Goal: Check status: Check status

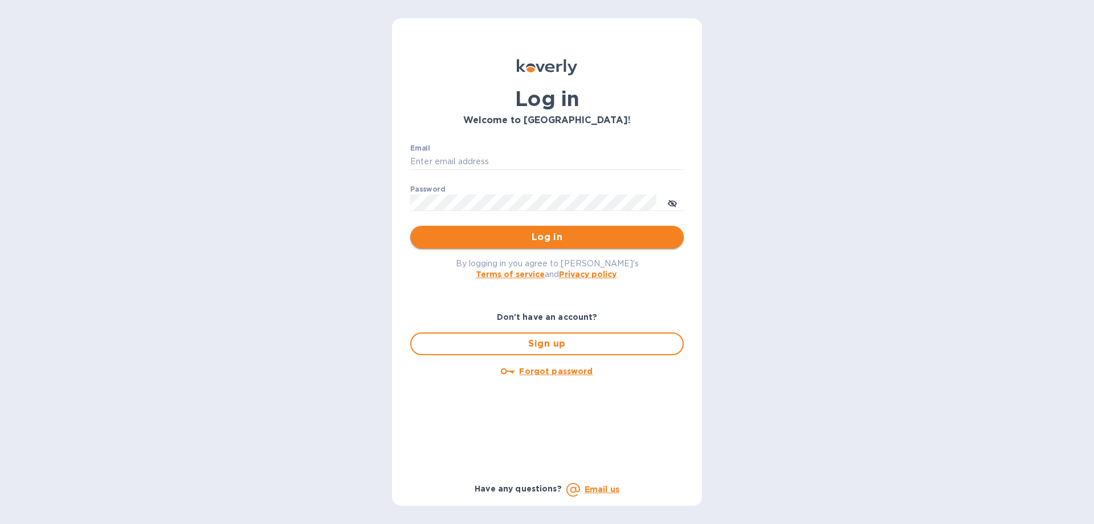
type input "binyomin.atlas@npcglobal.com"
click at [536, 241] on span "Log in" at bounding box center [546, 237] width 255 height 14
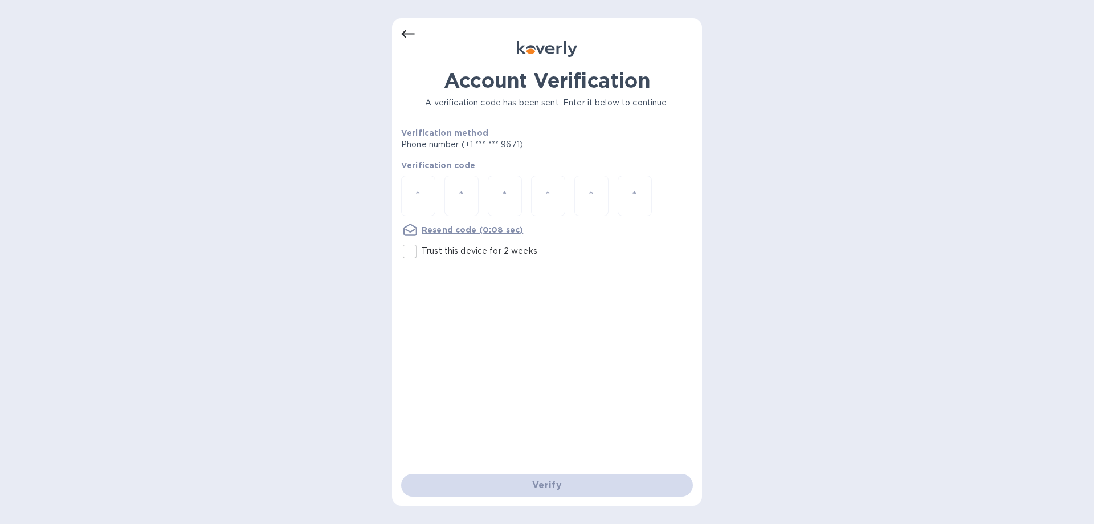
click at [417, 195] on input "number" at bounding box center [418, 195] width 15 height 21
type input "7"
type input "4"
type input "7"
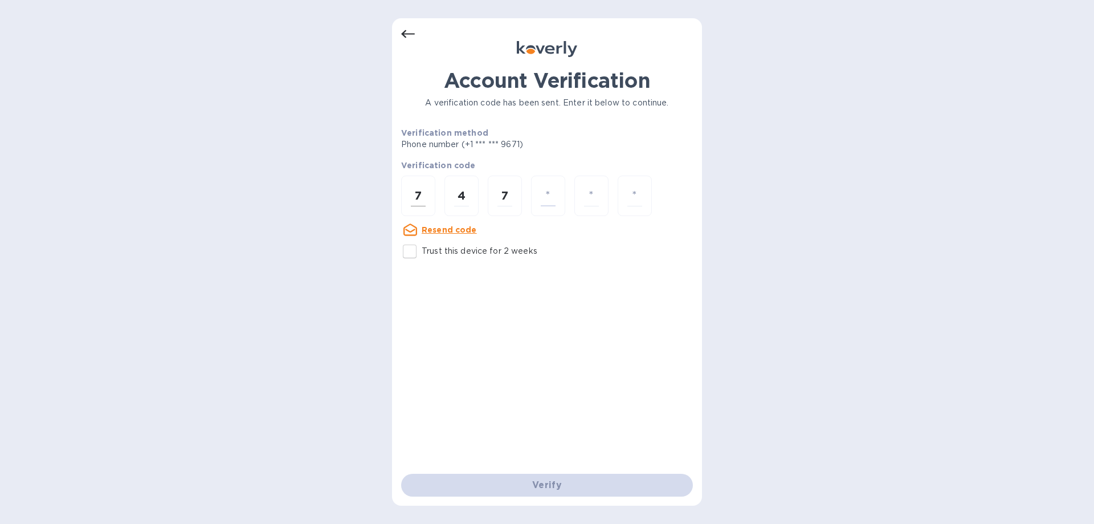
type input "3"
type input "8"
type input "7"
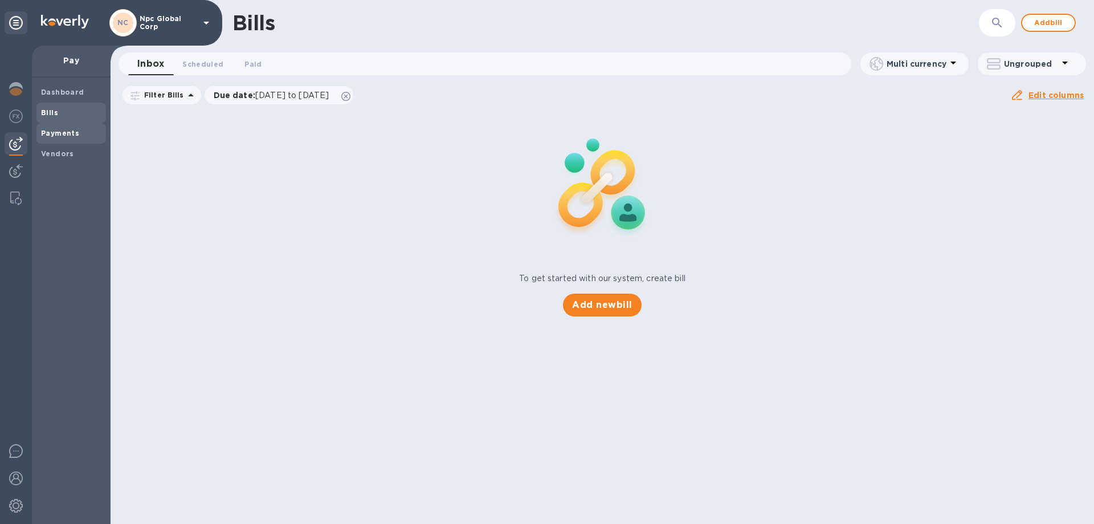
click at [51, 136] on b "Payments" at bounding box center [60, 133] width 38 height 9
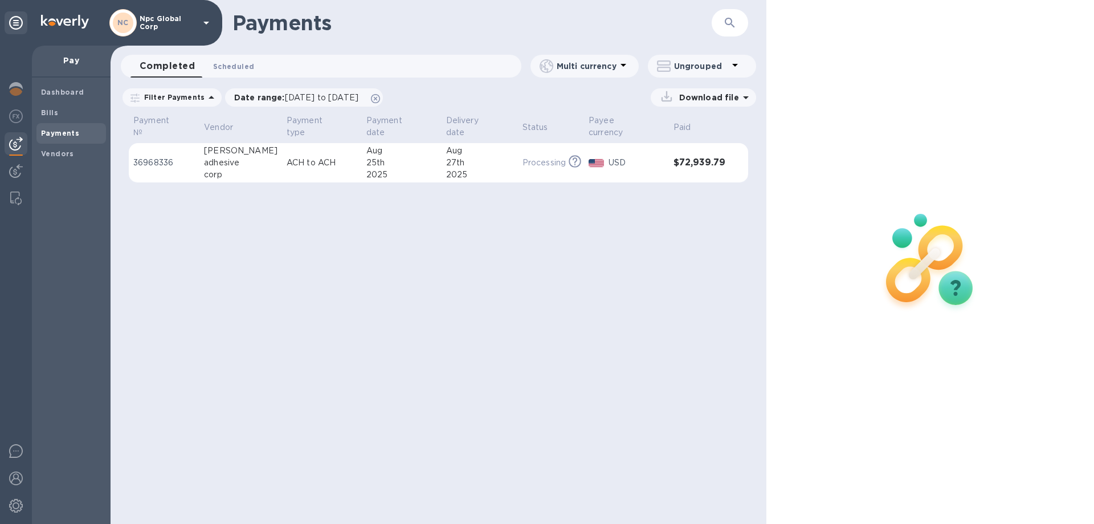
click at [227, 62] on span "Scheduled 0" at bounding box center [233, 66] width 41 height 12
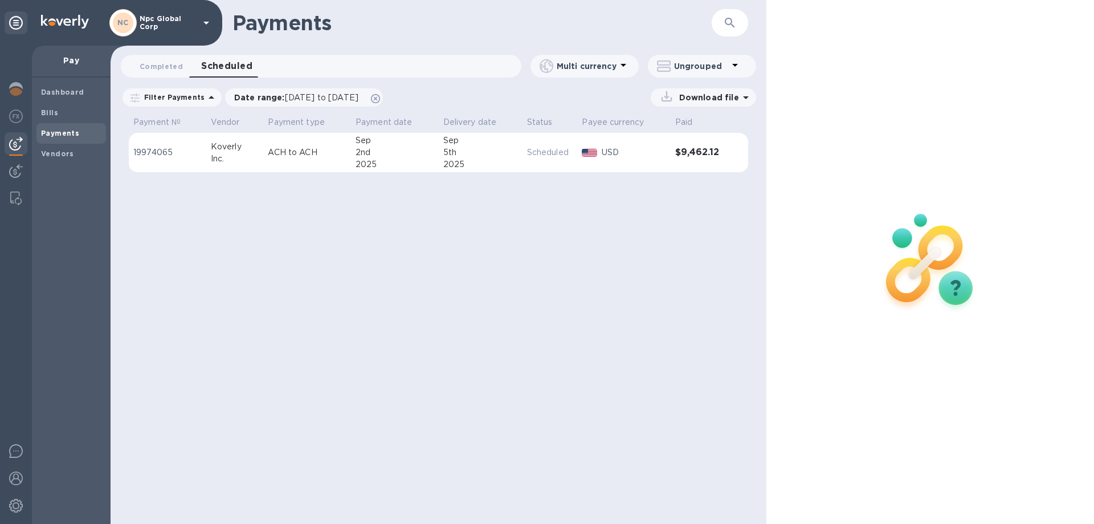
click at [296, 148] on p "ACH to ACH" at bounding box center [307, 152] width 79 height 12
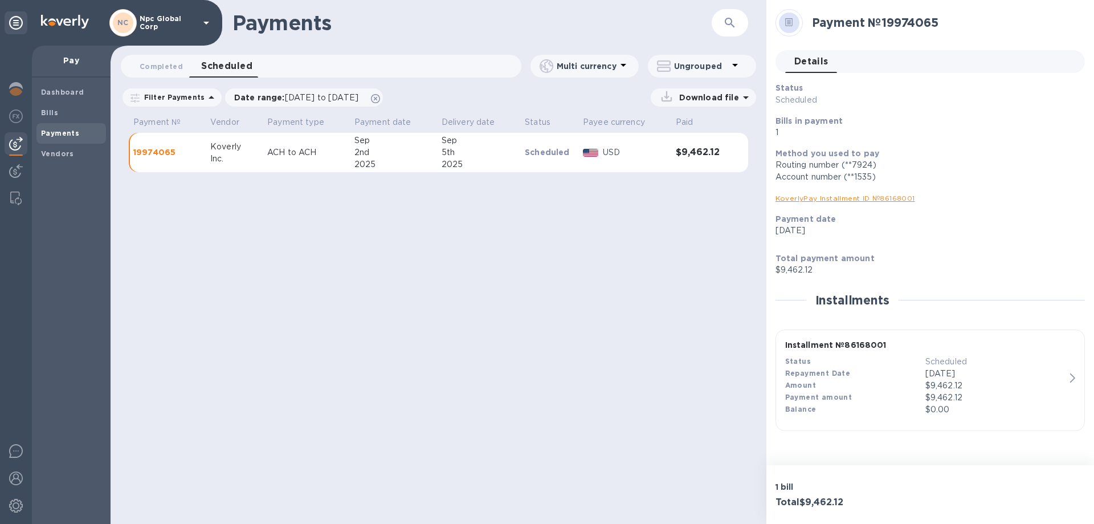
click at [65, 60] on p "Pay" at bounding box center [71, 60] width 60 height 11
click at [9, 88] on img at bounding box center [16, 89] width 14 height 14
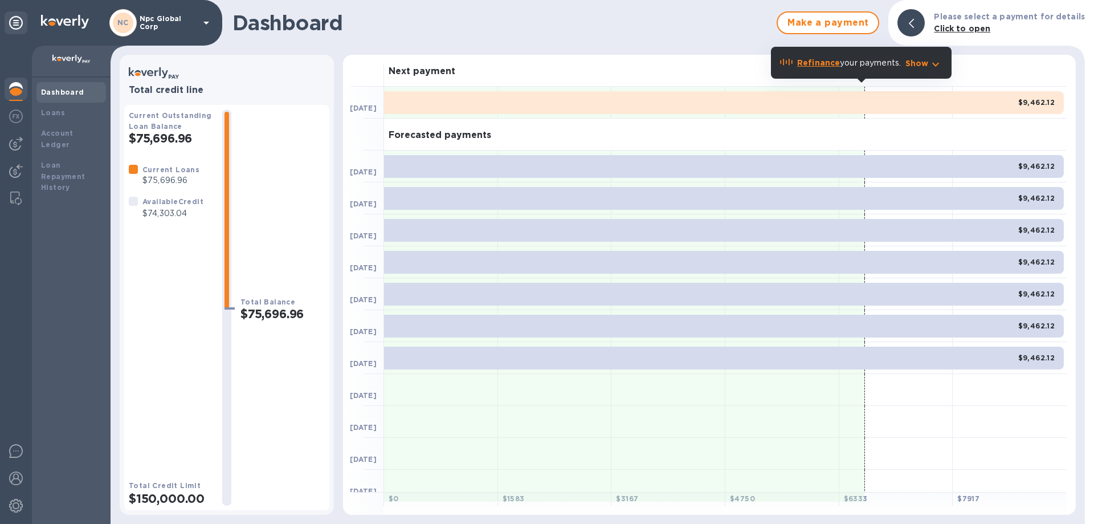
click at [65, 91] on b "Dashboard" at bounding box center [62, 92] width 43 height 9
click at [19, 141] on img at bounding box center [16, 144] width 14 height 14
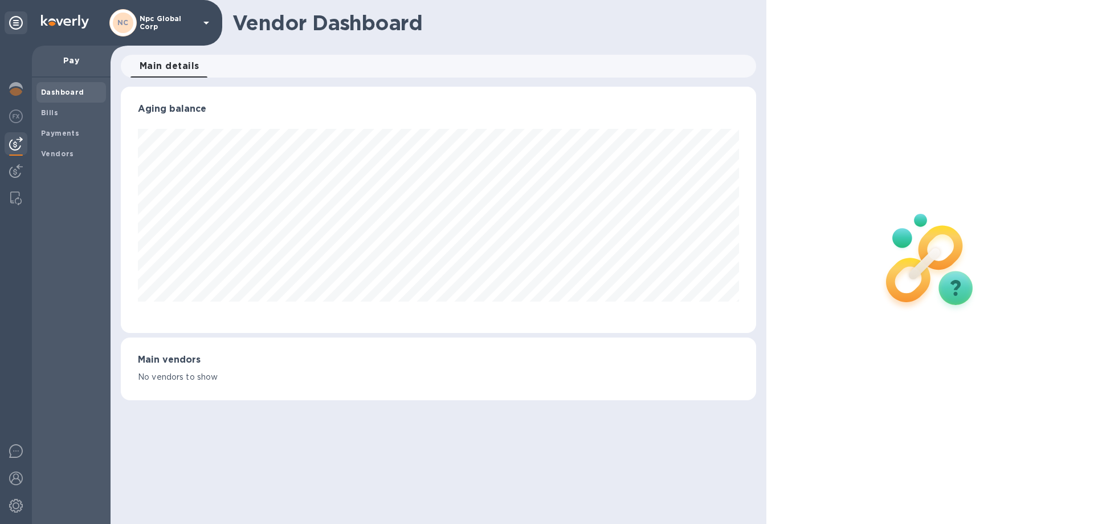
scroll to position [246, 635]
click at [17, 171] on img at bounding box center [16, 171] width 14 height 14
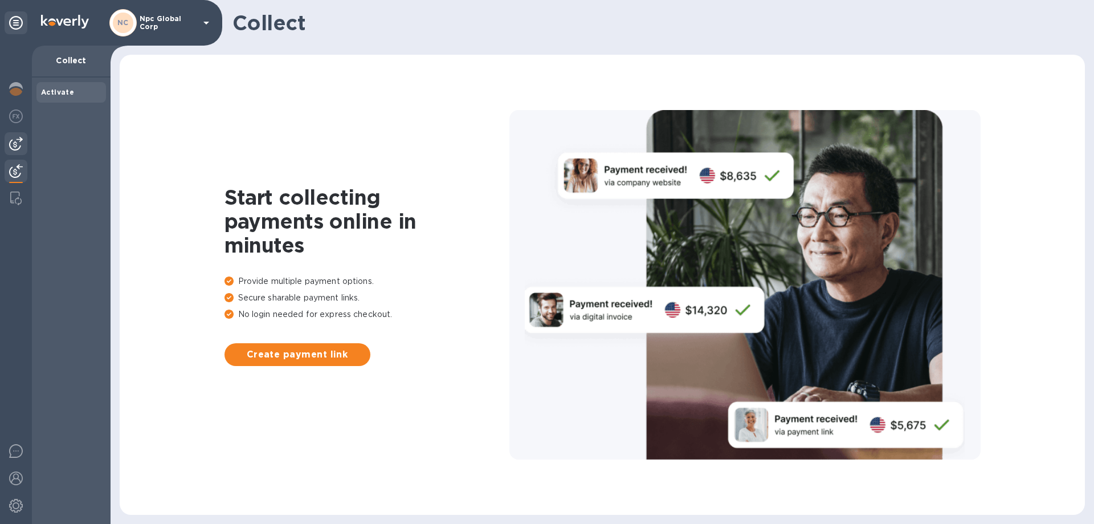
click at [13, 143] on img at bounding box center [16, 144] width 14 height 14
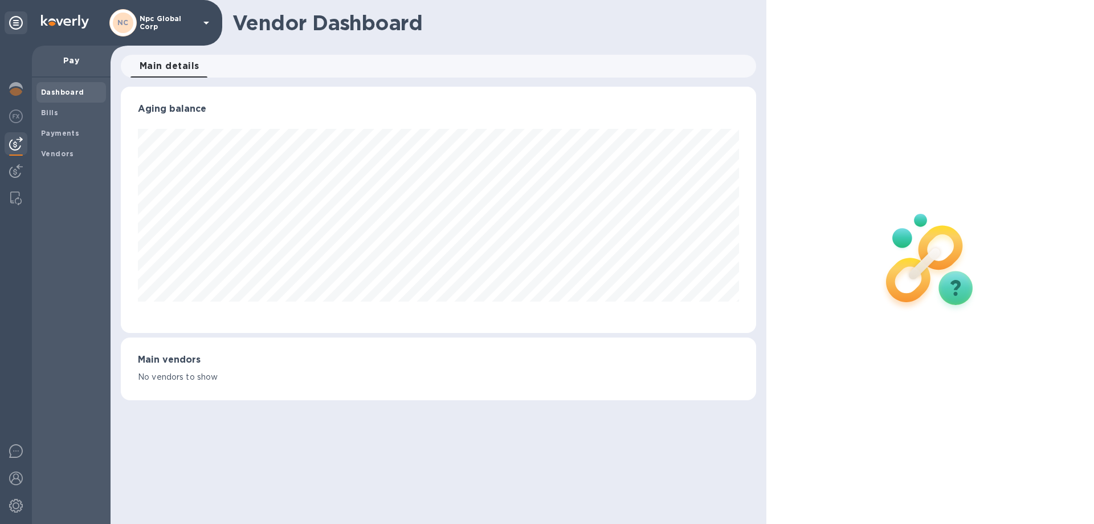
scroll to position [246, 635]
click at [15, 19] on icon at bounding box center [16, 23] width 14 height 14
click at [58, 114] on b "Loans" at bounding box center [53, 112] width 24 height 9
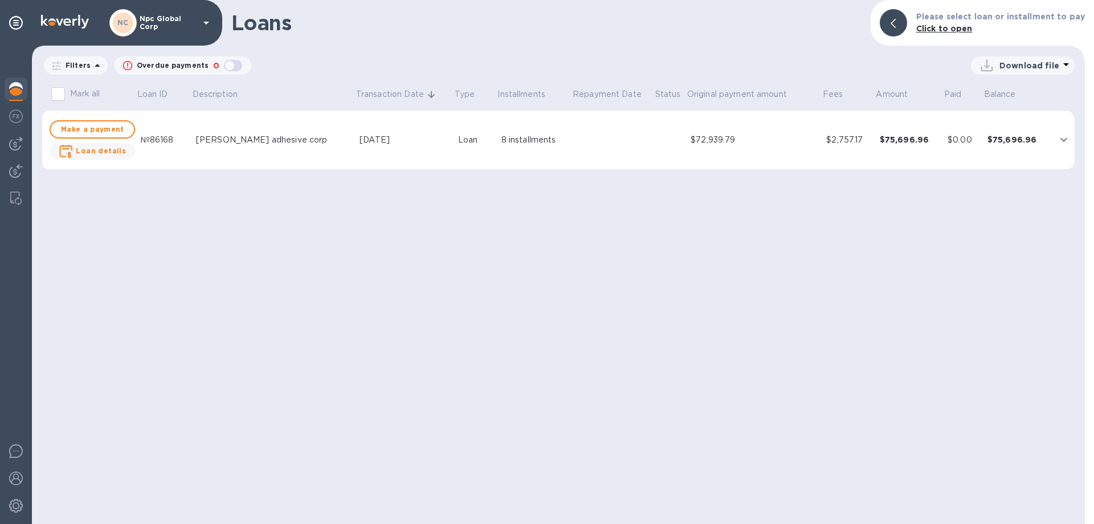
click at [217, 139] on div "[PERSON_NAME] adhesive corp" at bounding box center [273, 140] width 154 height 12
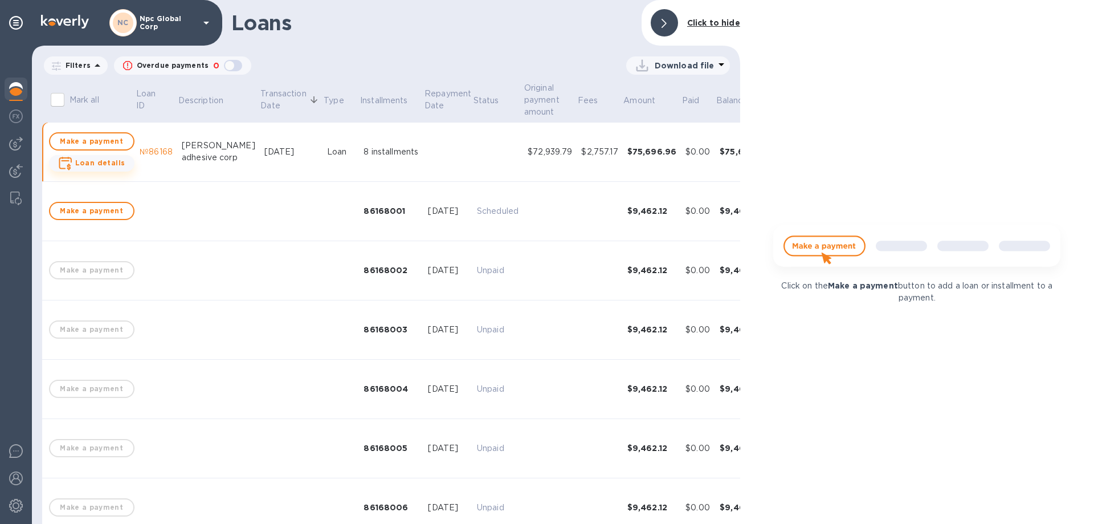
click at [104, 163] on b "Loan details" at bounding box center [100, 162] width 50 height 9
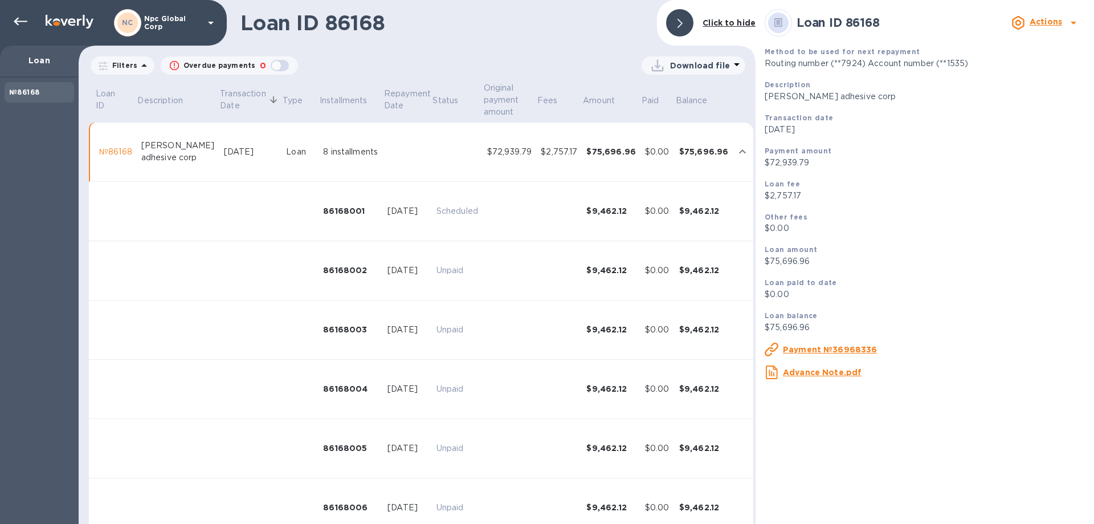
click at [488, 30] on h1 "Loan ID 86168" at bounding box center [443, 23] width 407 height 24
click at [23, 21] on icon at bounding box center [21, 22] width 14 height 8
